Goal: Task Accomplishment & Management: Complete application form

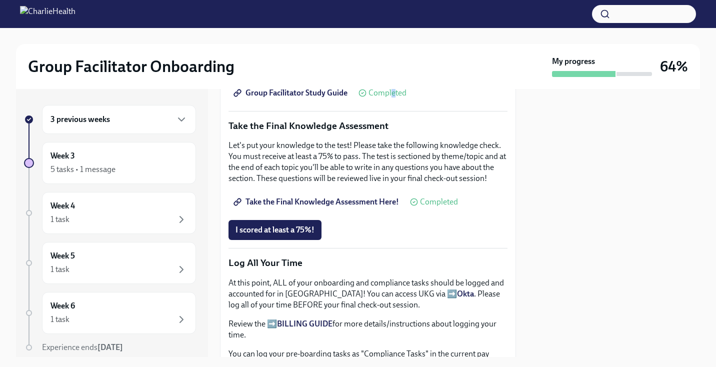
scroll to position [509, 0]
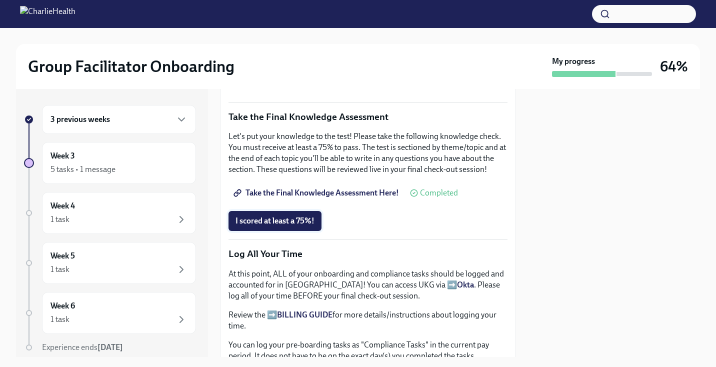
click at [291, 227] on button "I scored at least a 75%!" at bounding box center [274, 221] width 93 height 20
click at [314, 198] on link "Take the Final Knowledge Assessment Here!" at bounding box center [316, 193] width 177 height 20
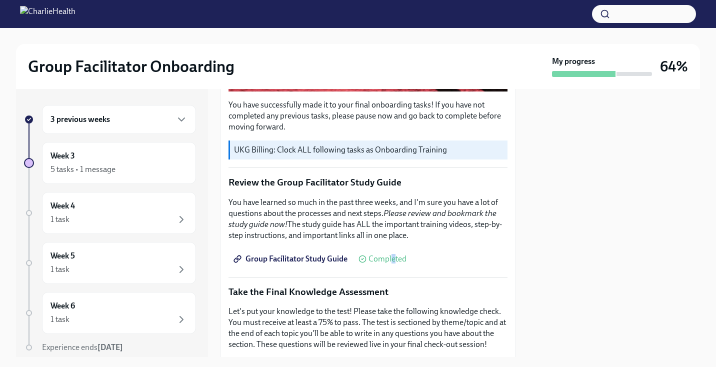
scroll to position [356, 0]
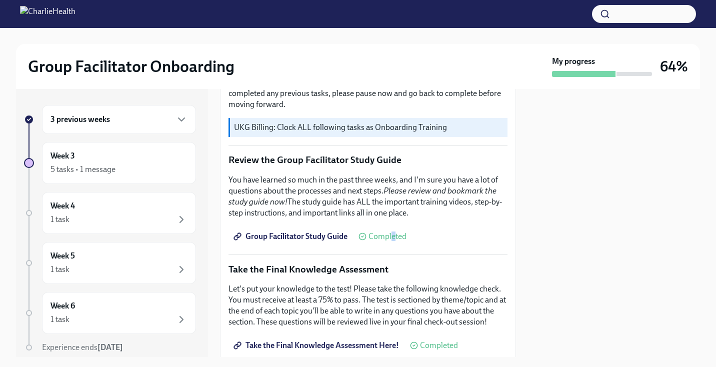
click at [314, 237] on span "Group Facilitator Study Guide" at bounding box center [291, 236] width 112 height 10
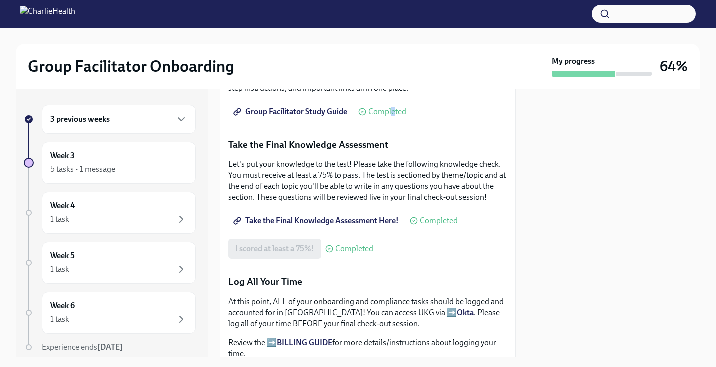
scroll to position [484, 0]
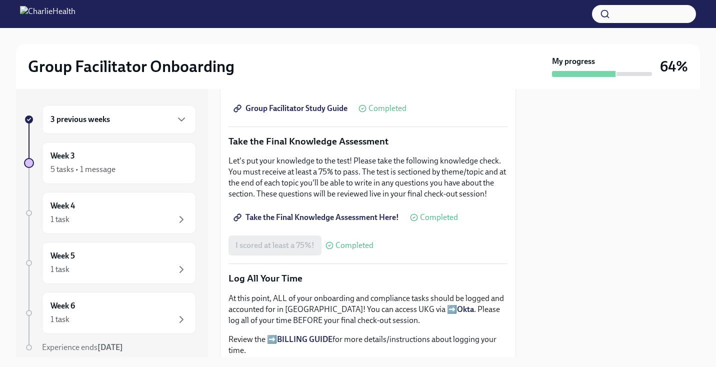
click at [393, 249] on div "I scored at least a 75%! Completed" at bounding box center [367, 245] width 279 height 20
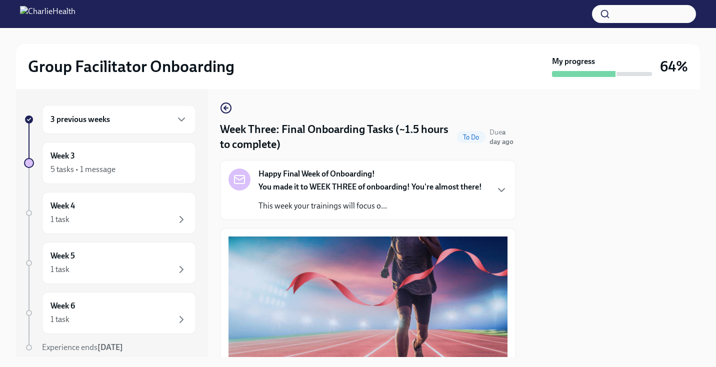
scroll to position [0, 0]
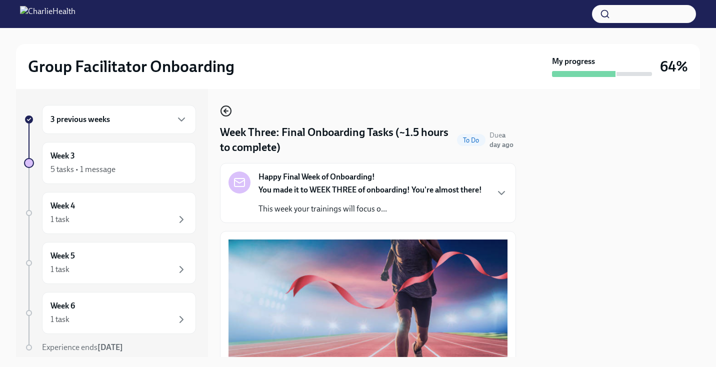
click at [224, 109] on icon "button" at bounding box center [226, 111] width 12 height 12
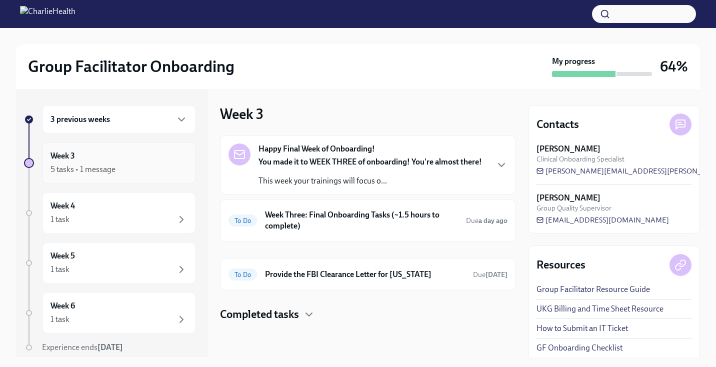
click at [113, 161] on div "Week 3 5 tasks • 1 message" at bounding box center [118, 162] width 137 height 25
click at [85, 169] on div "5 tasks • 1 message" at bounding box center [82, 169] width 65 height 11
click at [33, 162] on div at bounding box center [29, 163] width 10 height 10
click at [68, 155] on h6 "Week 3" at bounding box center [62, 155] width 24 height 11
click at [135, 117] on div "3 previous weeks" at bounding box center [118, 119] width 137 height 12
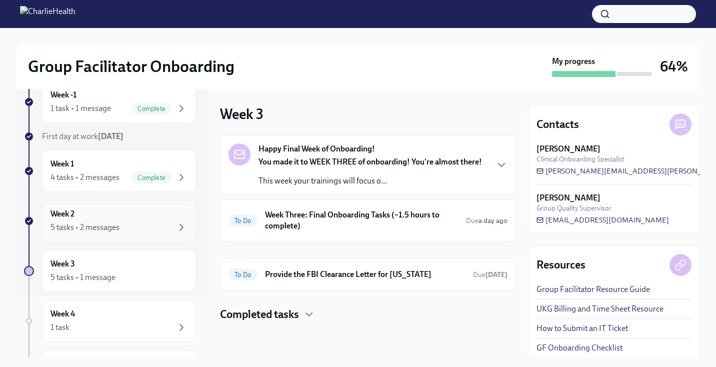
scroll to position [62, 0]
click at [148, 282] on div "Week 3 5 tasks • 1 message" at bounding box center [119, 270] width 154 height 42
click at [93, 279] on div "5 tasks • 1 message" at bounding box center [82, 276] width 65 height 11
click at [84, 230] on div "5 tasks • 2 messages" at bounding box center [84, 226] width 69 height 11
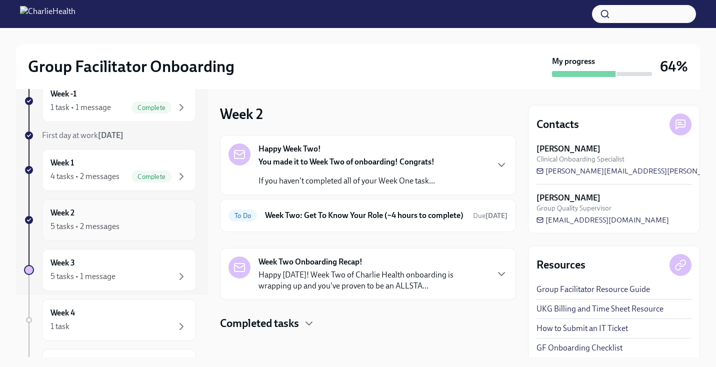
click at [96, 222] on div "5 tasks • 2 messages" at bounding box center [84, 226] width 69 height 11
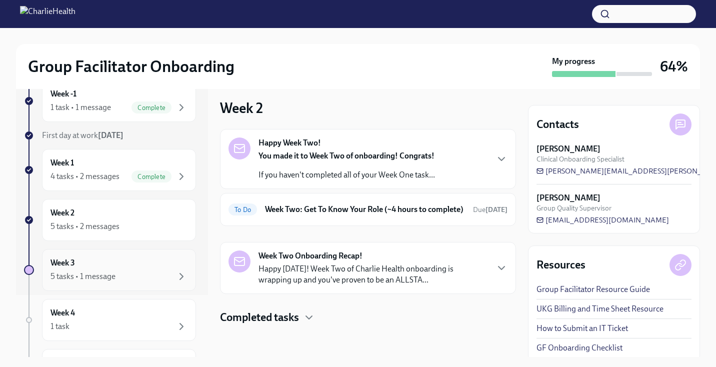
click at [94, 267] on div "Week 3 5 tasks • 1 message" at bounding box center [118, 269] width 137 height 25
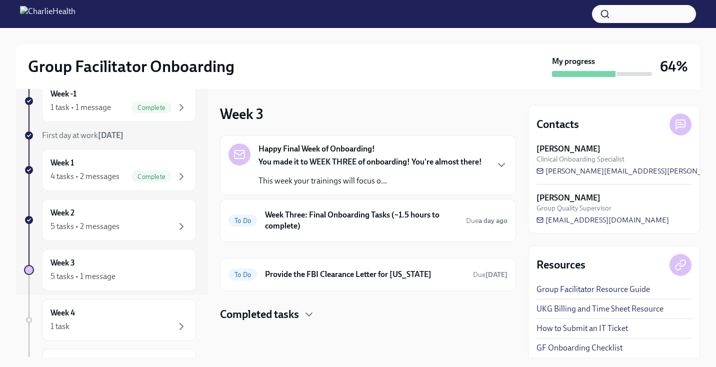
click at [393, 172] on div "You made it to WEEK THREE of onboarding! You're almost there! This week your tr…" at bounding box center [369, 171] width 223 height 30
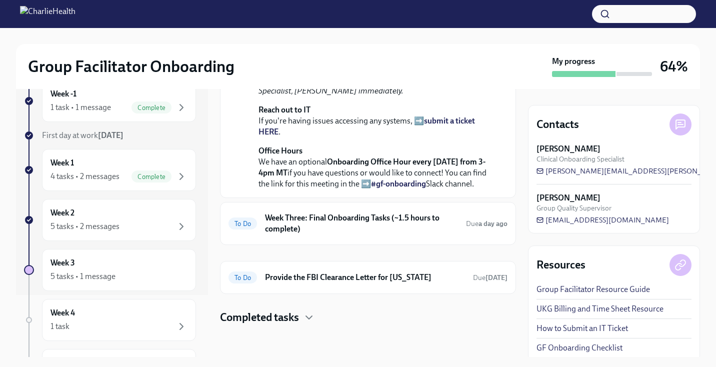
scroll to position [340, 0]
click at [138, 226] on div "5 tasks • 2 messages" at bounding box center [118, 226] width 137 height 12
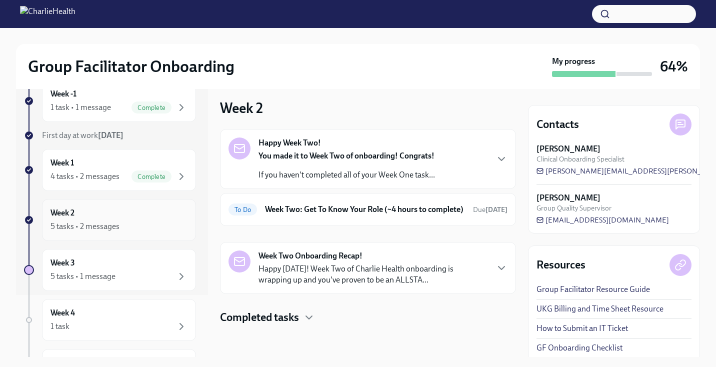
scroll to position [16, 0]
click at [498, 153] on icon "button" at bounding box center [501, 159] width 12 height 12
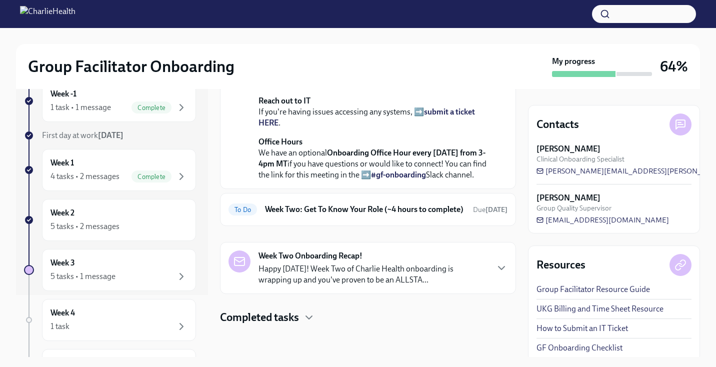
scroll to position [356, 0]
click at [412, 226] on div "Happy Week Two! [DATE] You made it to Week Two of onboarding! Congrats! If you …" at bounding box center [368, 94] width 296 height 400
click at [415, 215] on h6 "Week Two: Get To Know Your Role (~4 hours to complete)" at bounding box center [365, 209] width 200 height 11
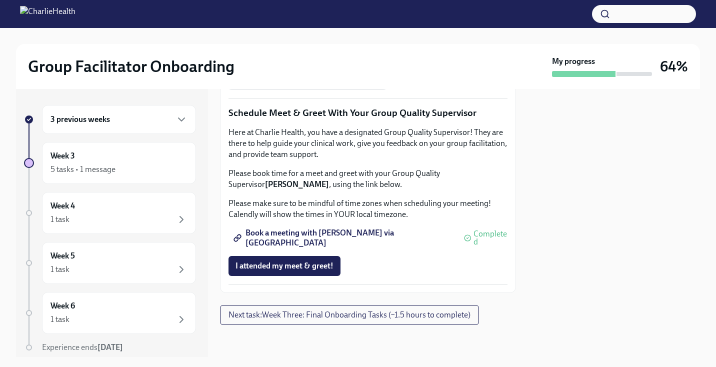
scroll to position [988, 0]
click at [317, 276] on button "I attended my meet & greet!" at bounding box center [284, 266] width 112 height 20
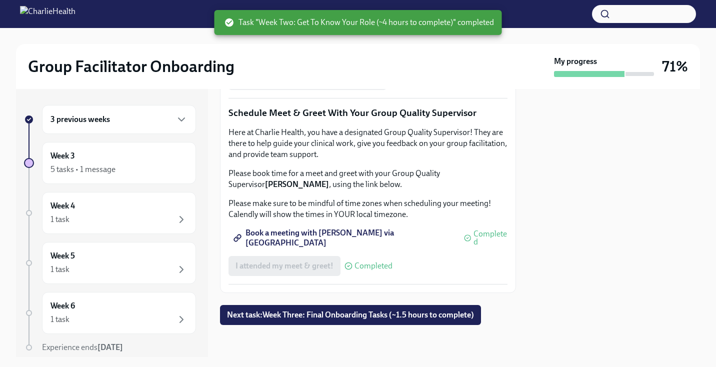
scroll to position [1021, 0]
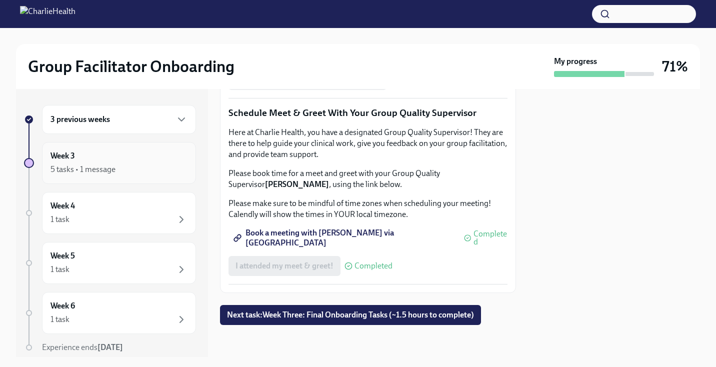
click at [178, 170] on icon "button" at bounding box center [181, 169] width 12 height 12
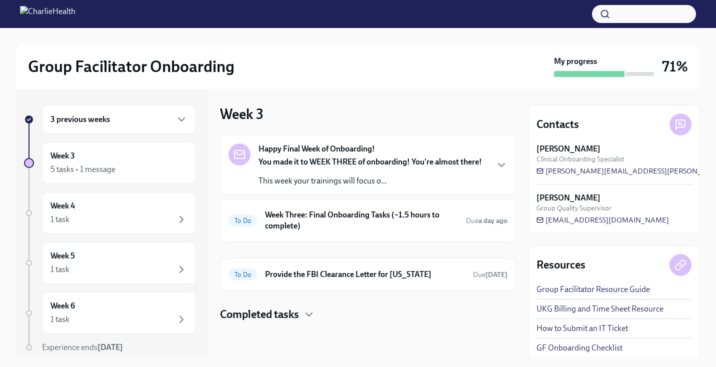
click at [375, 171] on div "You made it to WEEK THREE of onboarding! You're almost there! This week your tr…" at bounding box center [369, 171] width 223 height 30
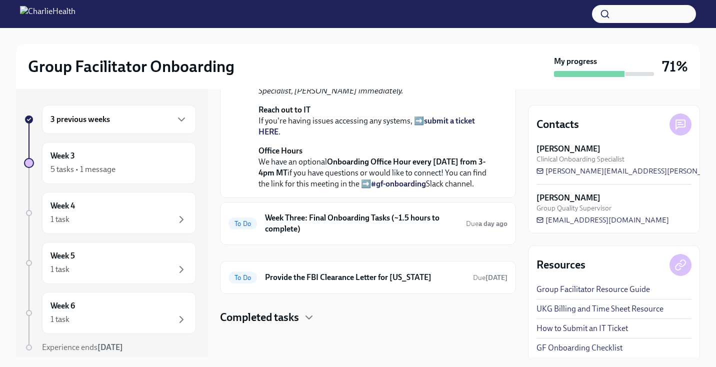
scroll to position [396, 0]
click at [402, 213] on h6 "Week Three: Final Onboarding Tasks (~1.5 hours to complete)" at bounding box center [361, 223] width 193 height 22
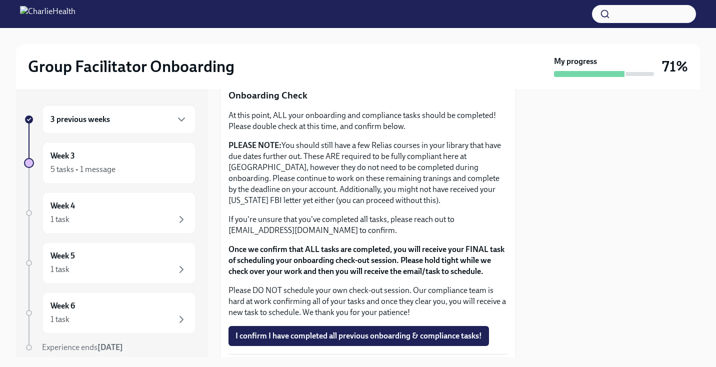
scroll to position [813, 0]
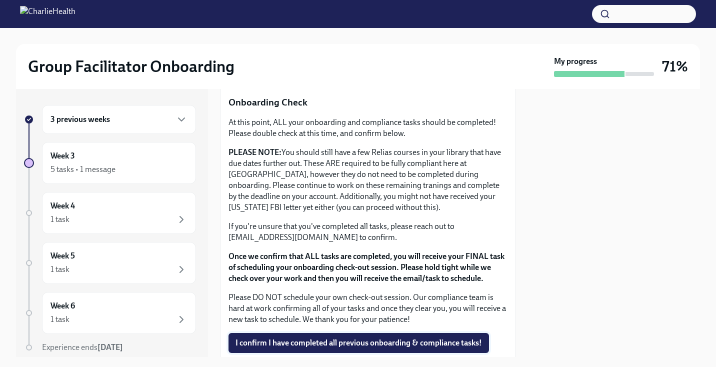
click at [431, 345] on span "I confirm I have completed all previous onboarding & compliance tasks!" at bounding box center [358, 343] width 246 height 10
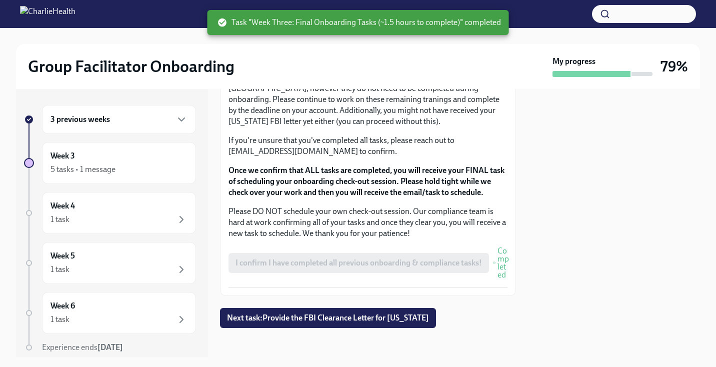
scroll to position [902, 0]
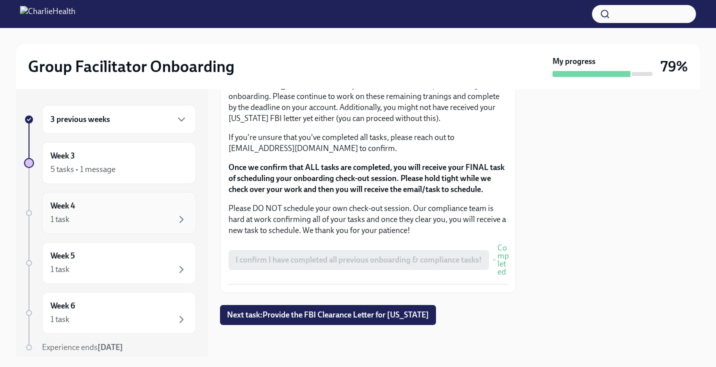
click at [144, 221] on div "1 task" at bounding box center [118, 219] width 137 height 12
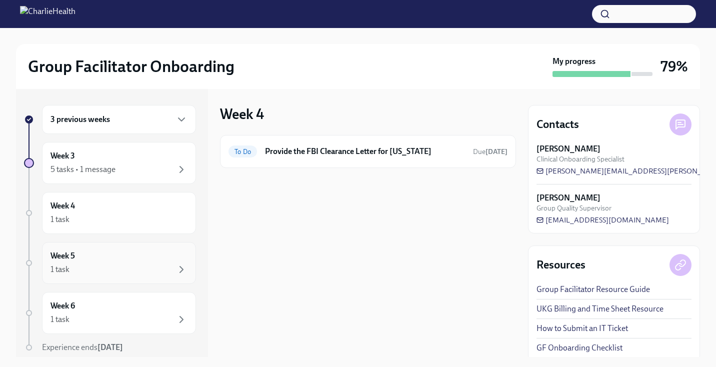
click at [151, 259] on div "Week 5 1 task" at bounding box center [118, 262] width 137 height 25
click at [153, 300] on div "Week 6 1 task" at bounding box center [118, 312] width 137 height 25
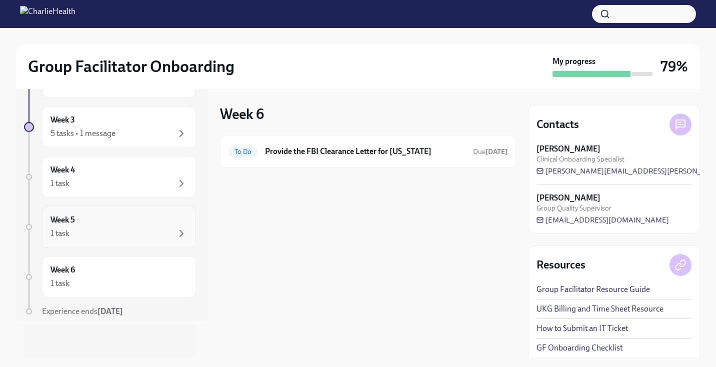
click at [149, 272] on div "Week 6 1 task" at bounding box center [118, 276] width 137 height 25
